Goal: Information Seeking & Learning: Learn about a topic

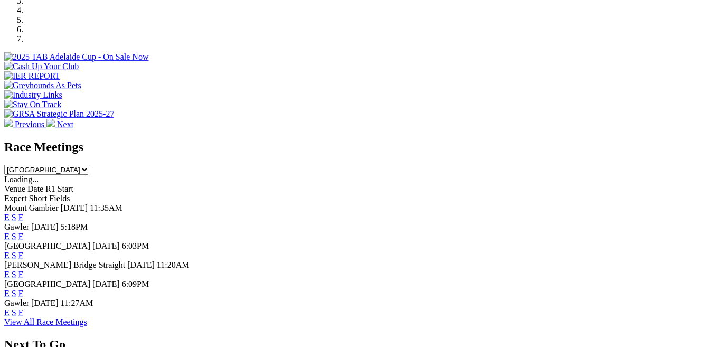
scroll to position [373, 0]
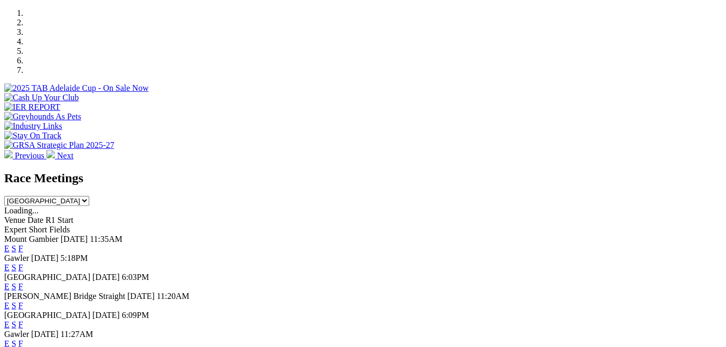
click at [10, 263] on link "E" at bounding box center [6, 267] width 5 height 9
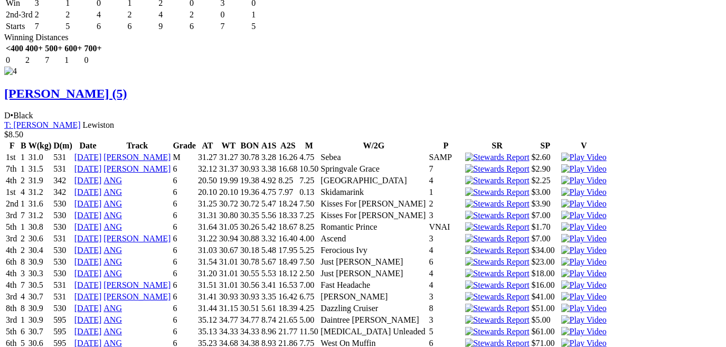
scroll to position [3057, 0]
